Goal: Transaction & Acquisition: Purchase product/service

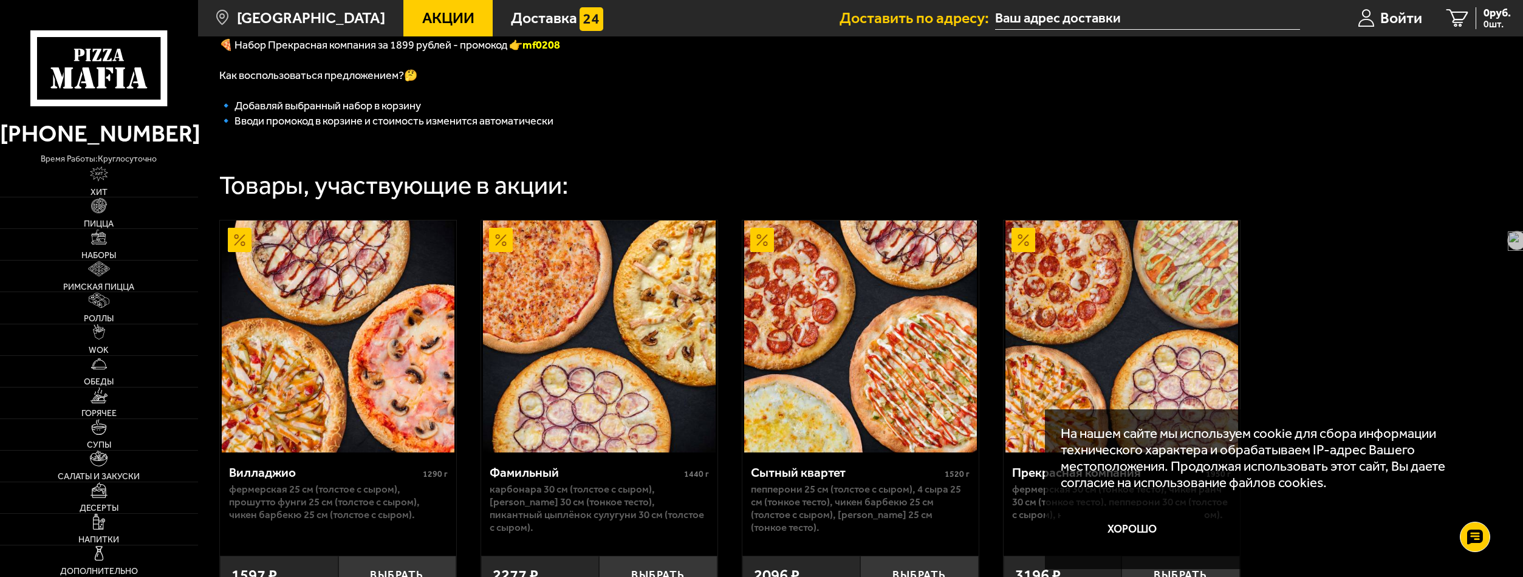
scroll to position [405, 0]
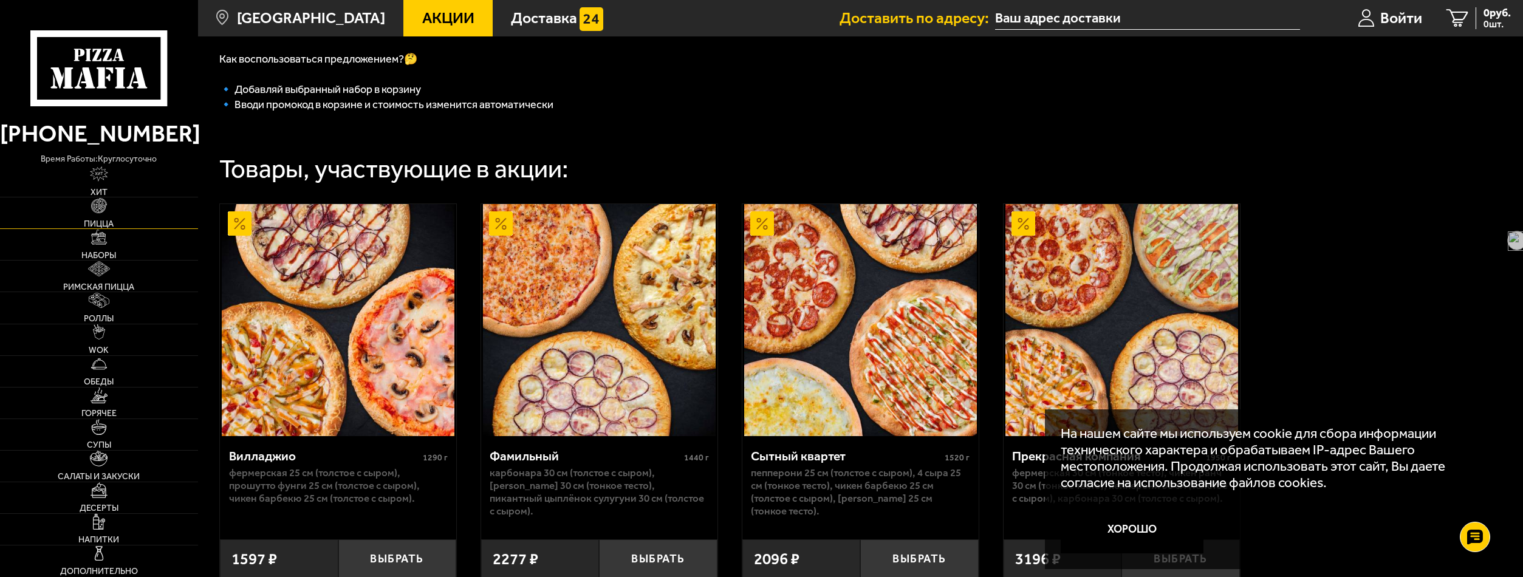
click at [97, 221] on span "Пицца" at bounding box center [99, 224] width 30 height 9
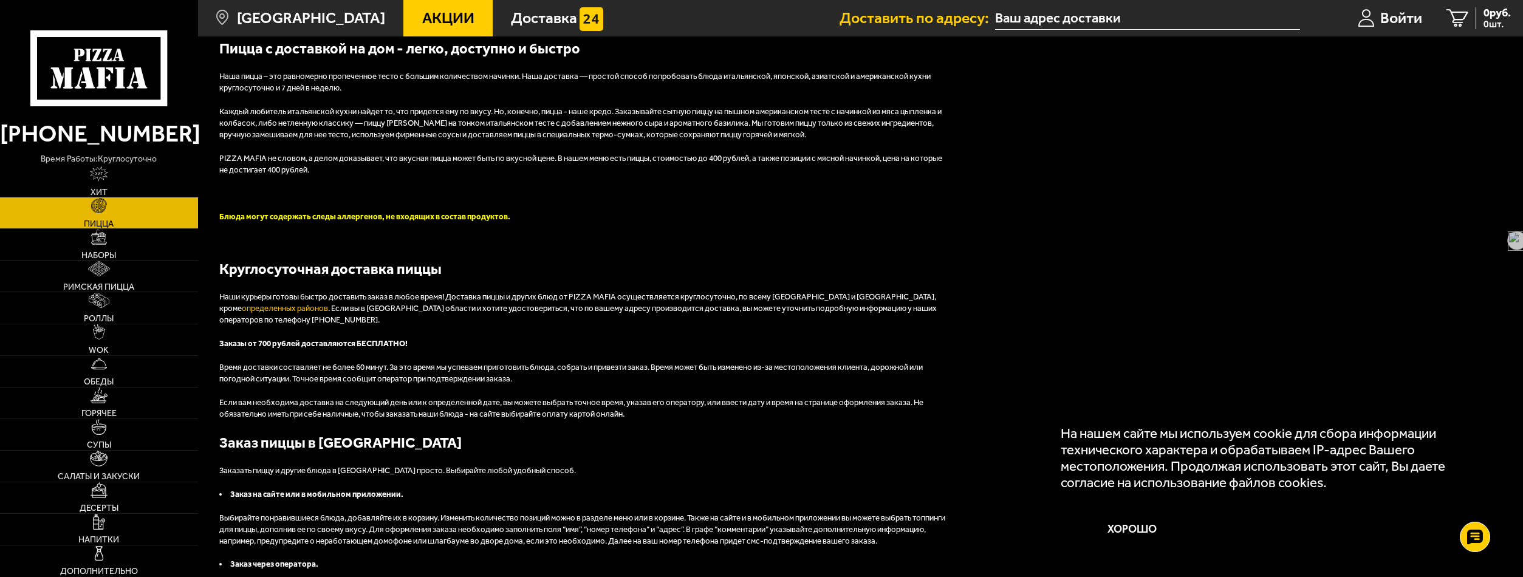
scroll to position [3077, 0]
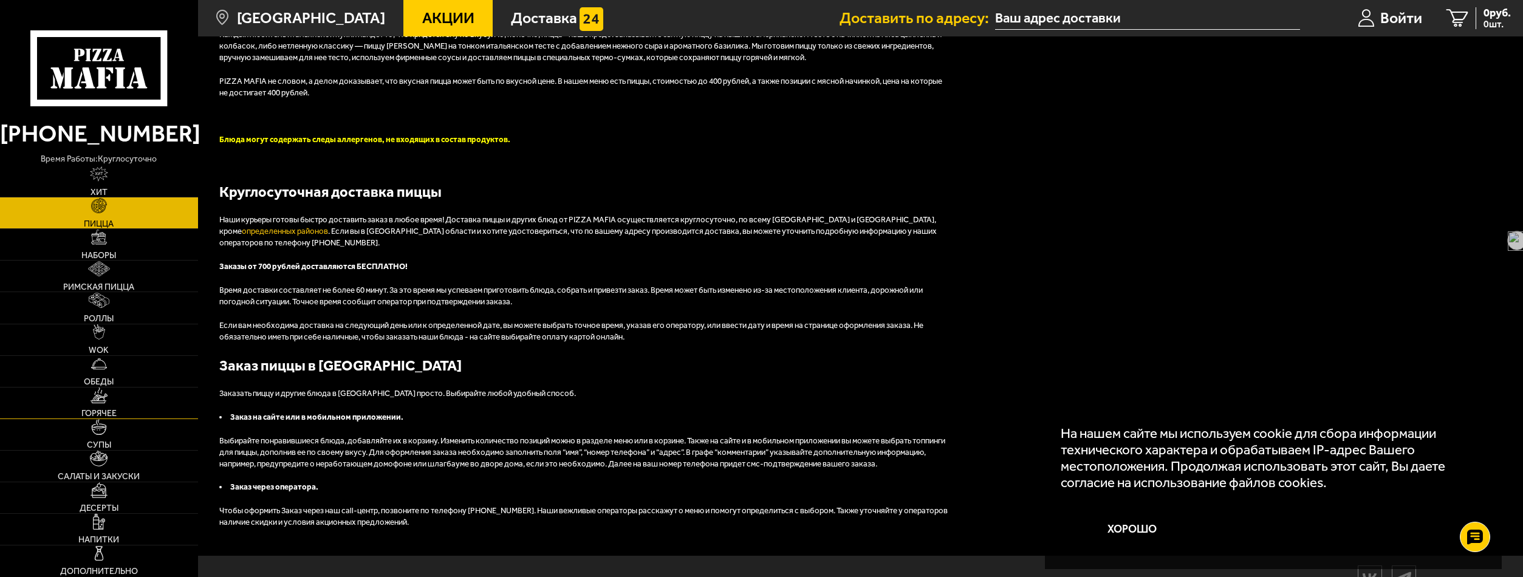
click at [98, 412] on span "Горячее" at bounding box center [98, 413] width 35 height 9
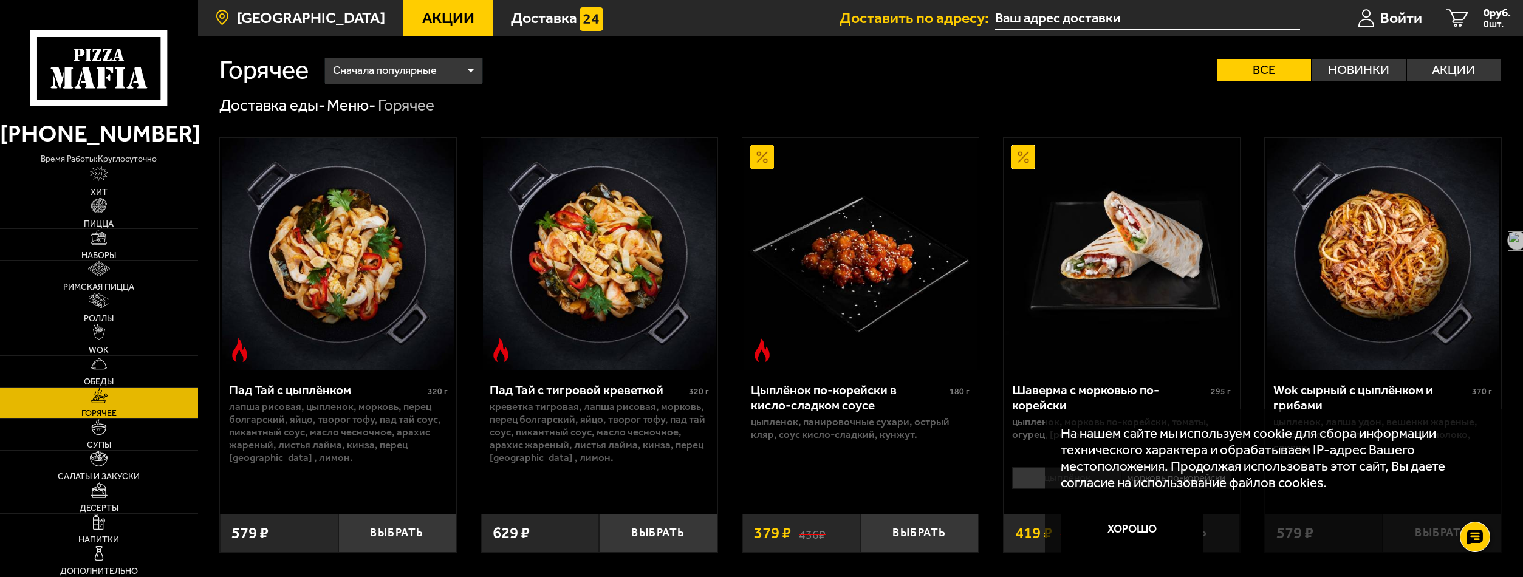
click at [280, 21] on span "[GEOGRAPHIC_DATA]" at bounding box center [311, 17] width 148 height 15
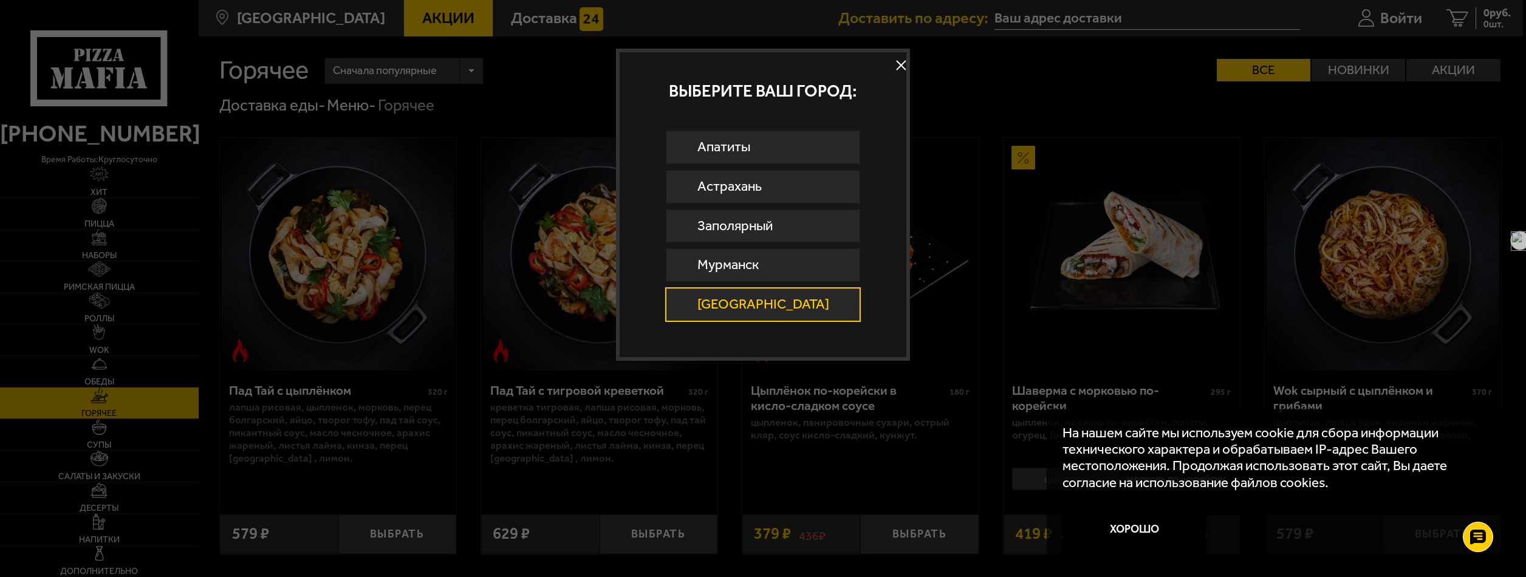
click at [892, 61] on button at bounding box center [901, 65] width 18 height 18
